Goal: Task Accomplishment & Management: Manage account settings

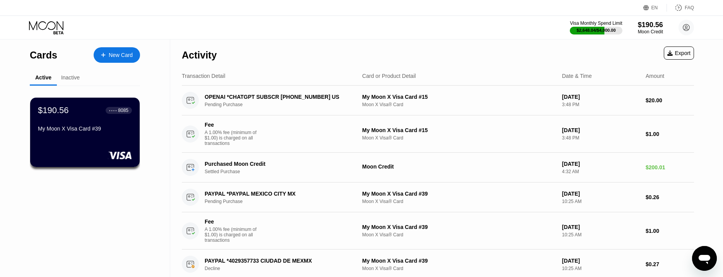
click at [69, 82] on div "Inactive" at bounding box center [70, 77] width 27 height 15
click at [70, 79] on div "Inactive" at bounding box center [70, 77] width 19 height 6
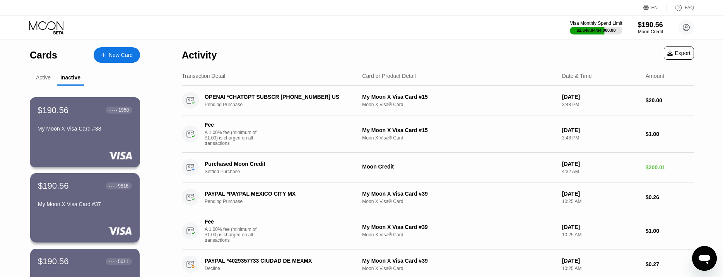
click at [74, 123] on div "$190.56 ● ● ● ● 1958 My Moon X Visa Card #38" at bounding box center [85, 120] width 95 height 30
click at [44, 77] on div "Active" at bounding box center [43, 77] width 15 height 6
